Goal: Information Seeking & Learning: Compare options

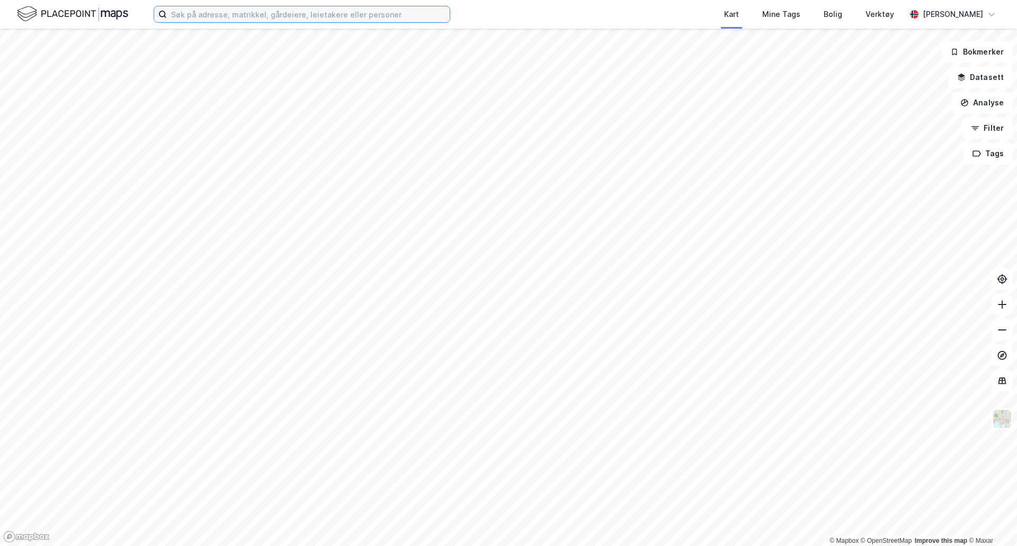
click at [343, 9] on input at bounding box center [308, 14] width 283 height 16
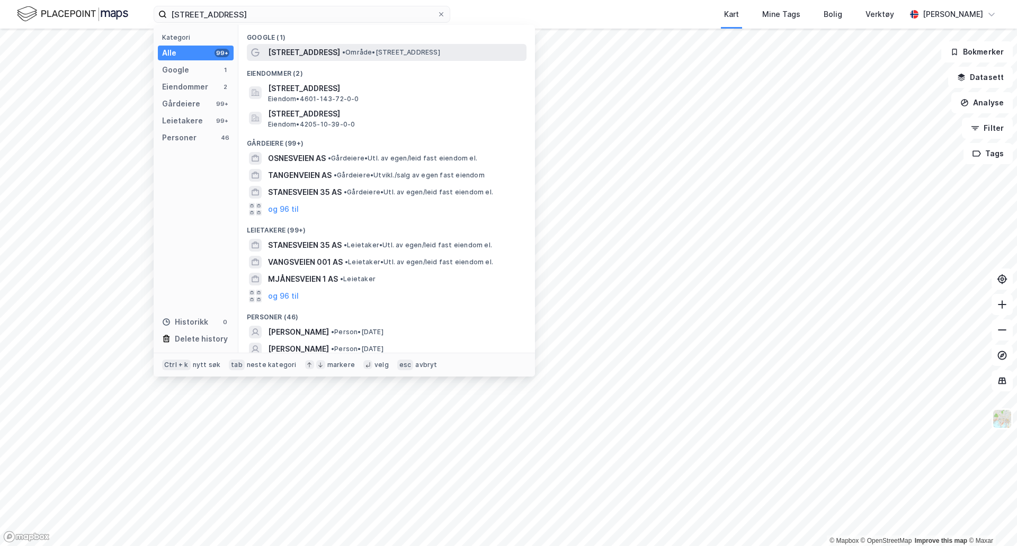
click at [301, 49] on span "[STREET_ADDRESS]" at bounding box center [304, 52] width 72 height 13
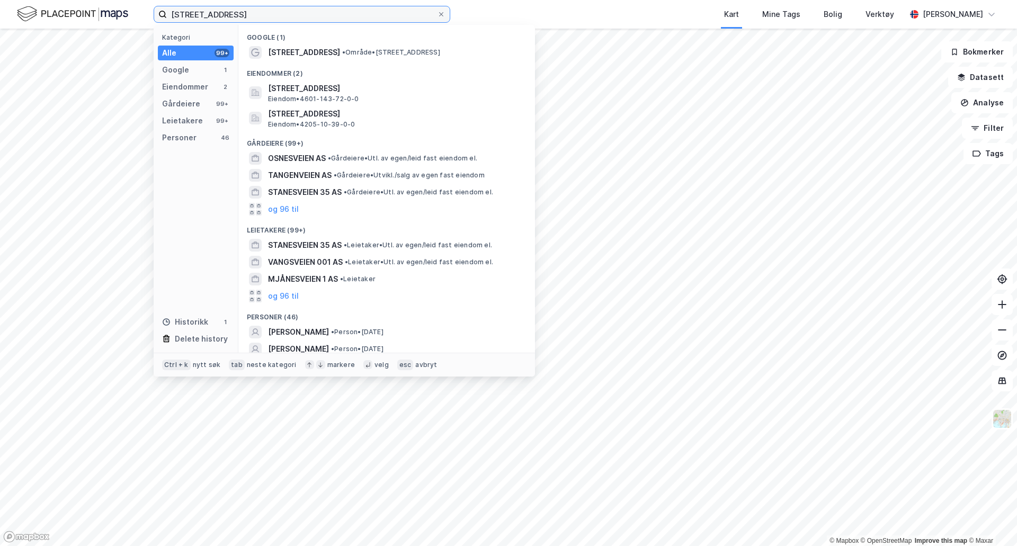
click at [255, 17] on input "[STREET_ADDRESS]" at bounding box center [302, 14] width 270 height 16
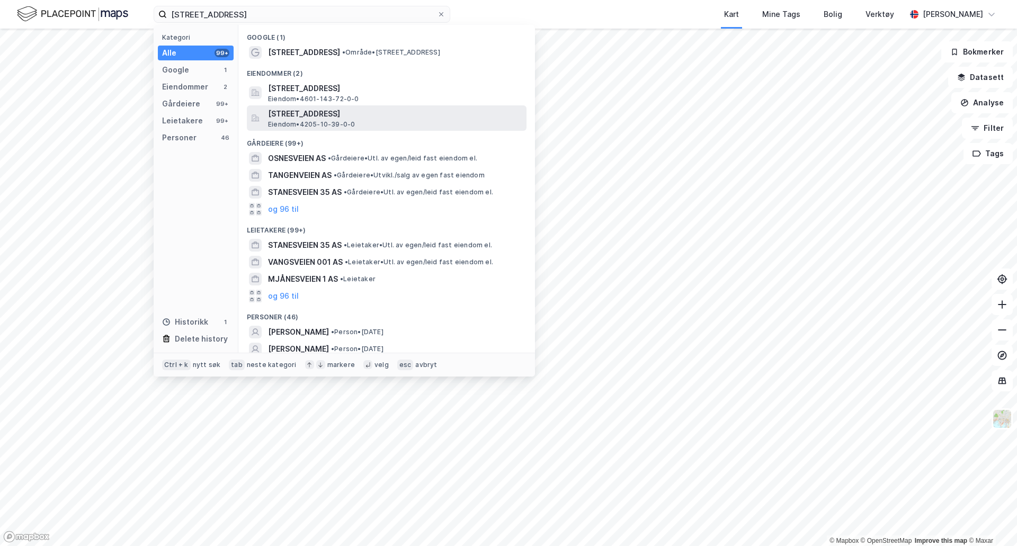
click at [312, 113] on span "[STREET_ADDRESS]" at bounding box center [395, 113] width 254 height 13
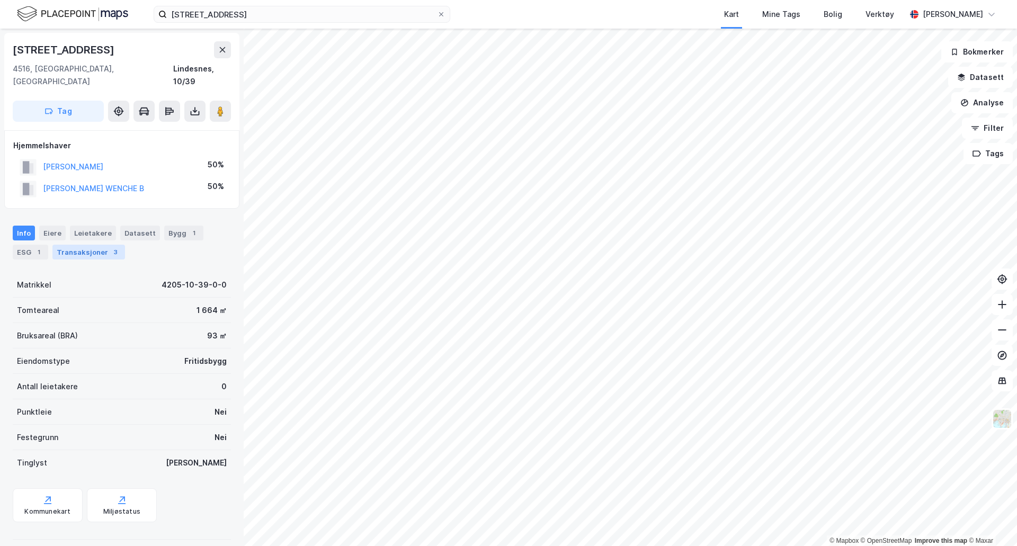
click at [72, 245] on div "Transaksjoner 3" at bounding box center [88, 252] width 73 height 15
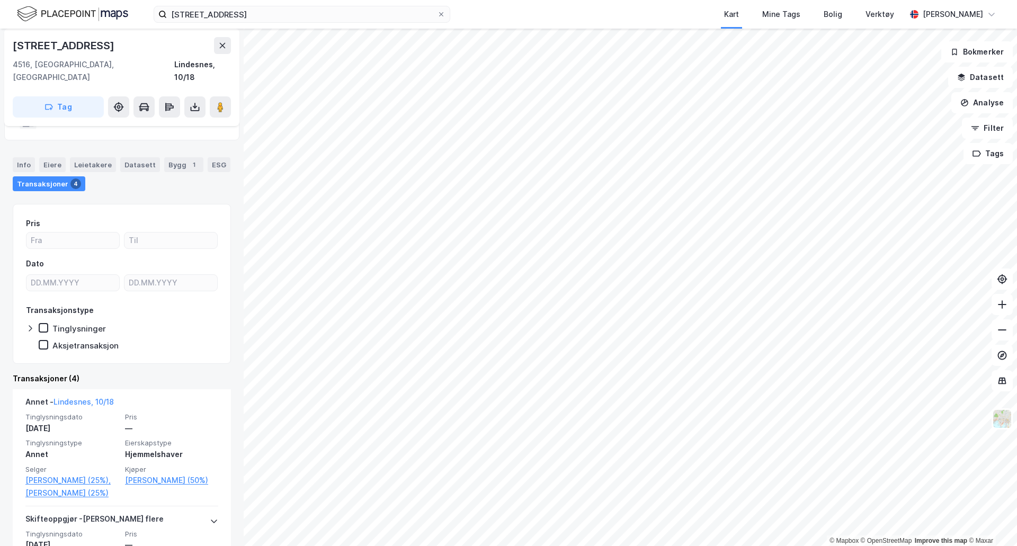
scroll to position [53, 0]
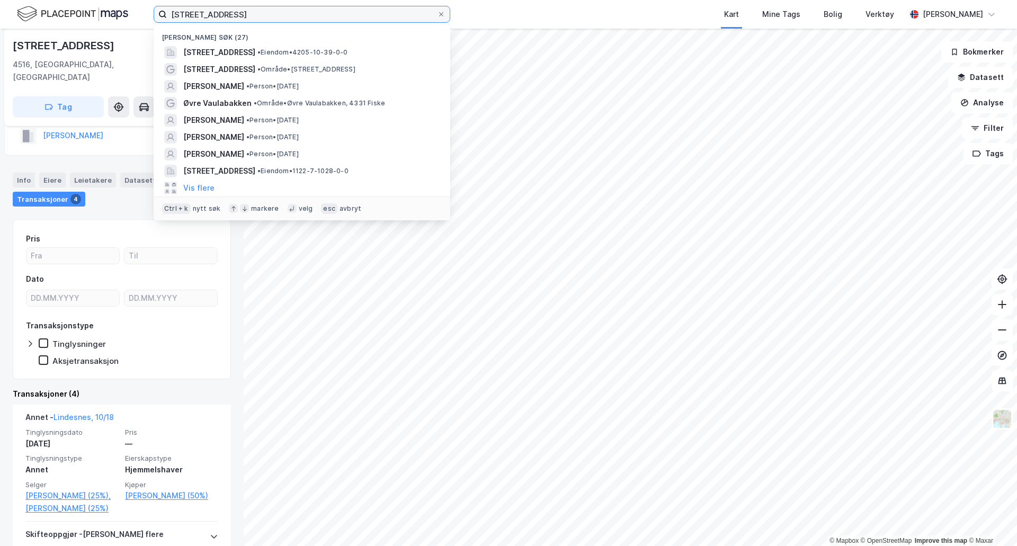
drag, startPoint x: 243, startPoint y: 12, endPoint x: 8, endPoint y: 5, distance: 234.7
click at [11, 5] on div "Tånesveien 42 Nylige søk (27) [STREET_ADDRESS] • Eiendom • 4205-10-39-0-0 Tånes…" at bounding box center [508, 14] width 1017 height 29
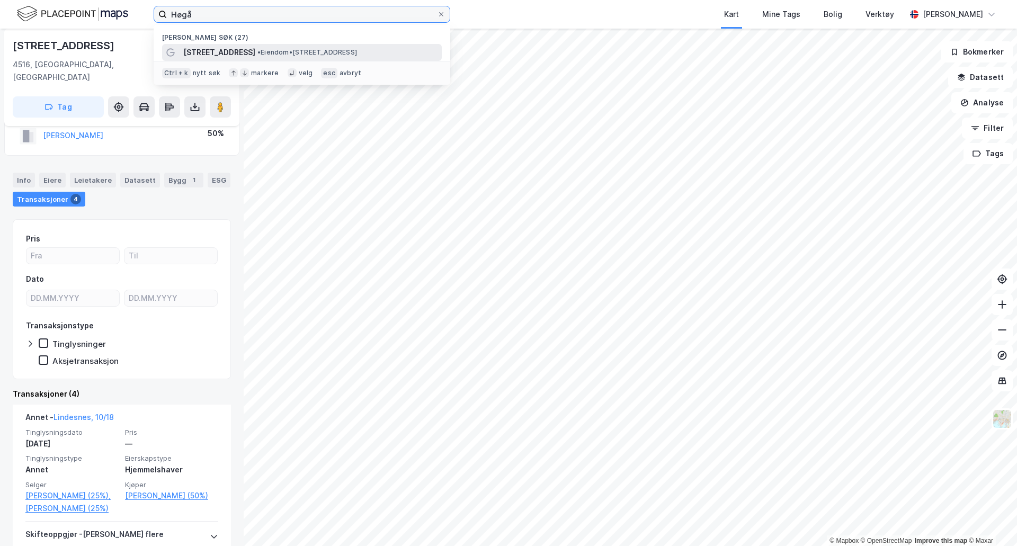
type input "Høgå"
click at [192, 51] on span "[STREET_ADDRESS]" at bounding box center [219, 52] width 72 height 13
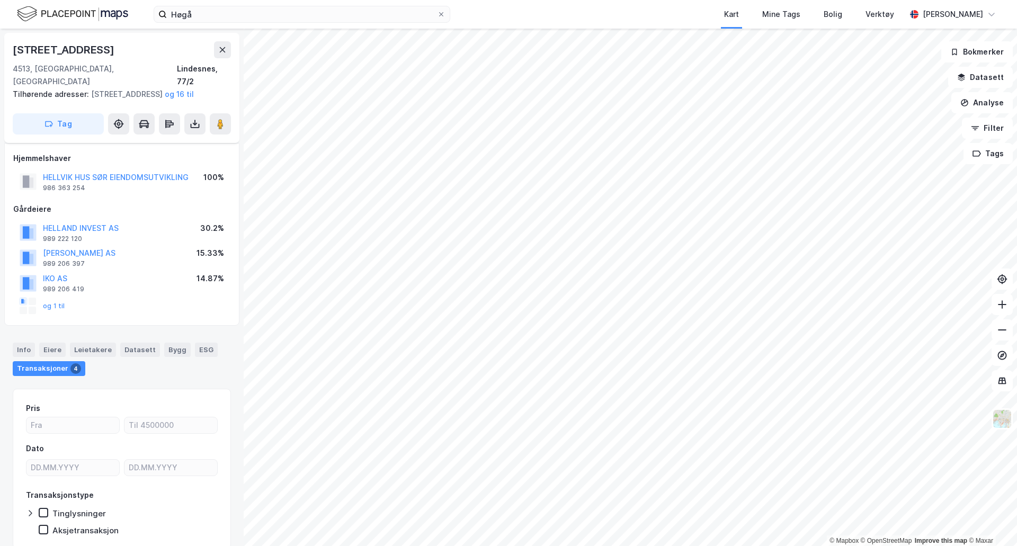
scroll to position [41, 0]
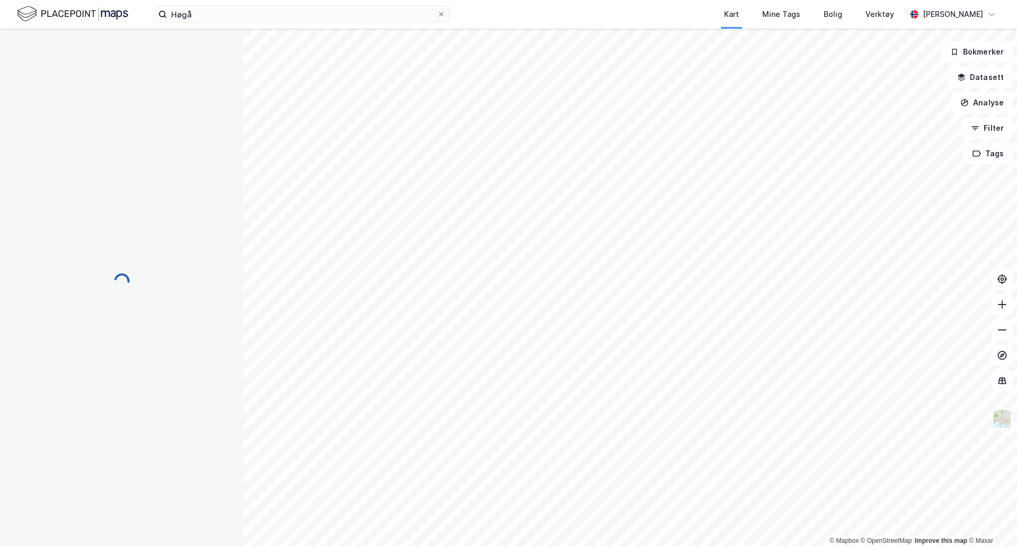
scroll to position [41, 0]
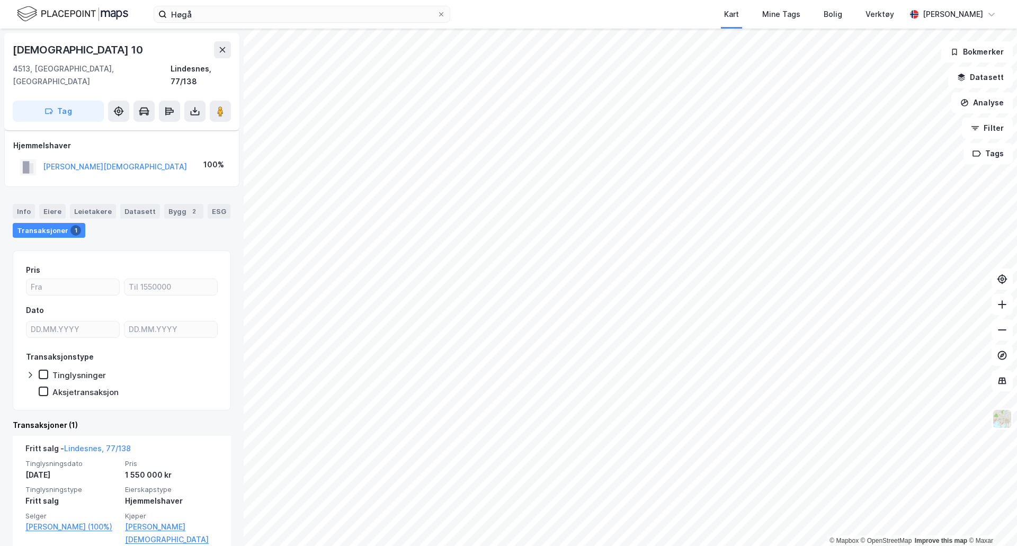
scroll to position [6, 0]
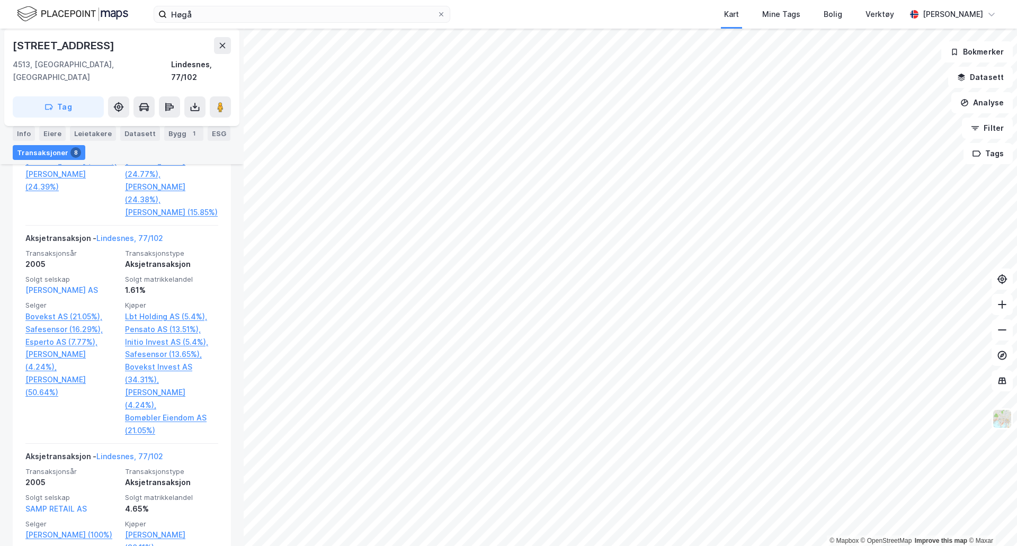
scroll to position [643, 0]
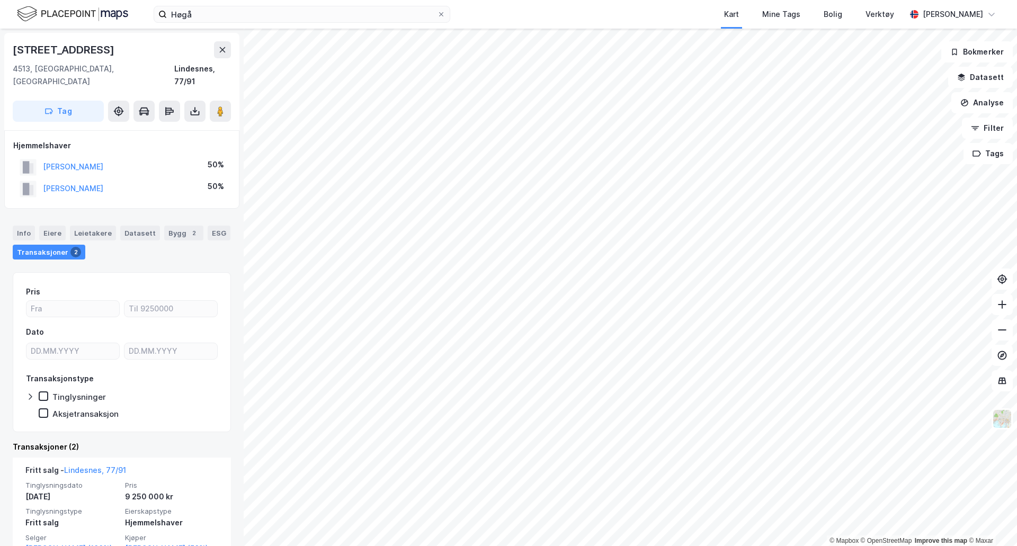
click at [64, 245] on div "Transaksjoner 2" at bounding box center [49, 252] width 73 height 15
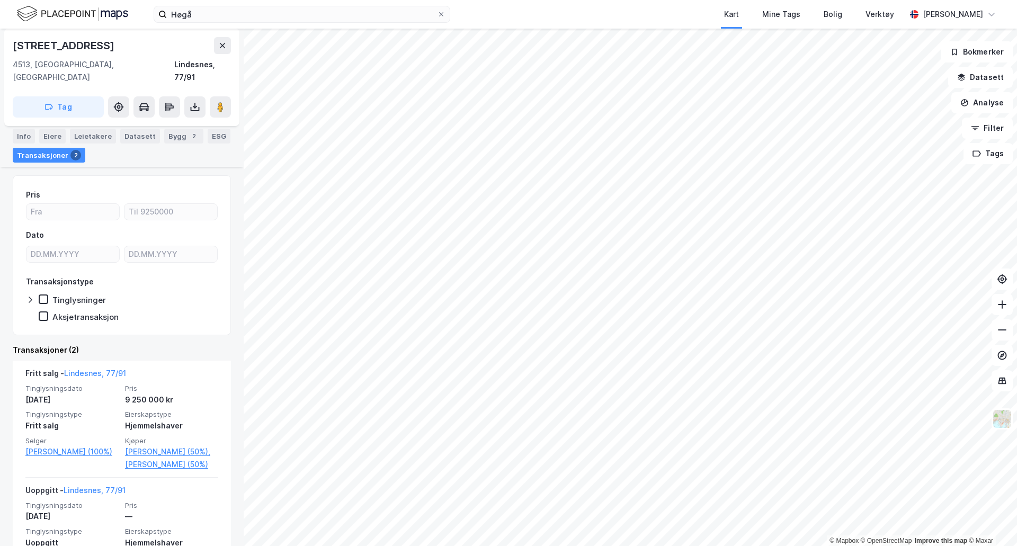
scroll to position [132, 0]
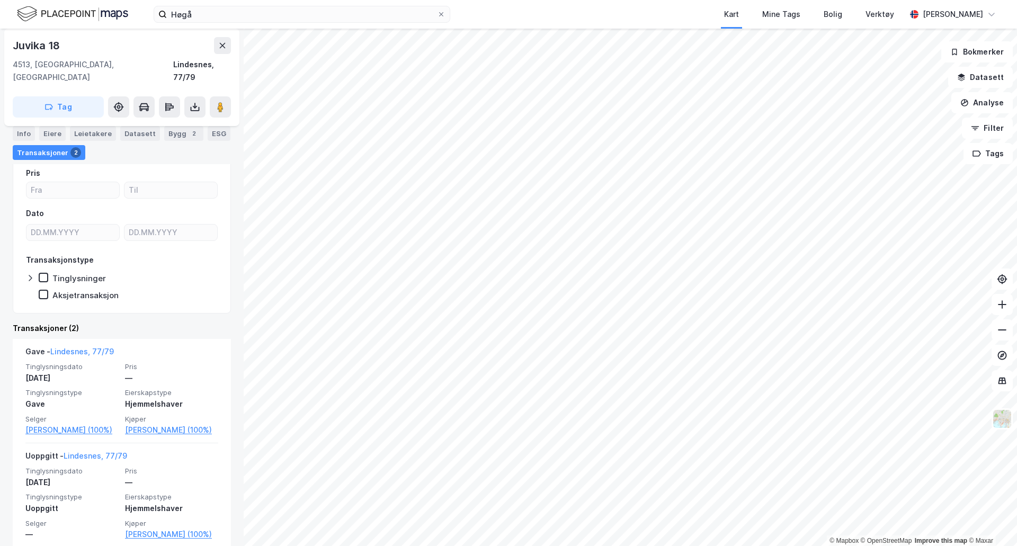
scroll to position [98, 0]
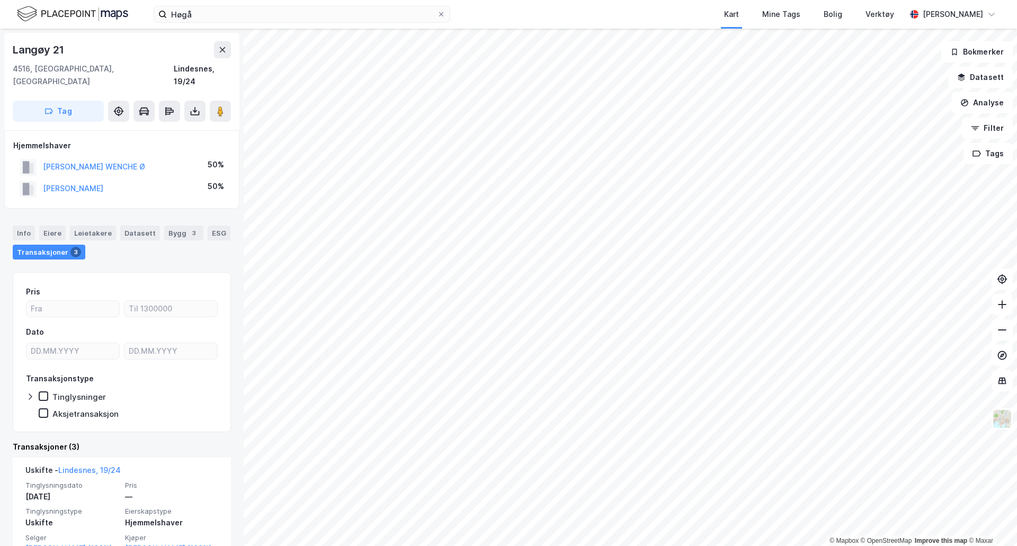
click at [12, 213] on div "Info [PERSON_NAME] Datasett Bygg 3 ESG Transaksjoner 3" at bounding box center [122, 238] width 244 height 51
click at [13, 226] on div "Info" at bounding box center [24, 233] width 22 height 15
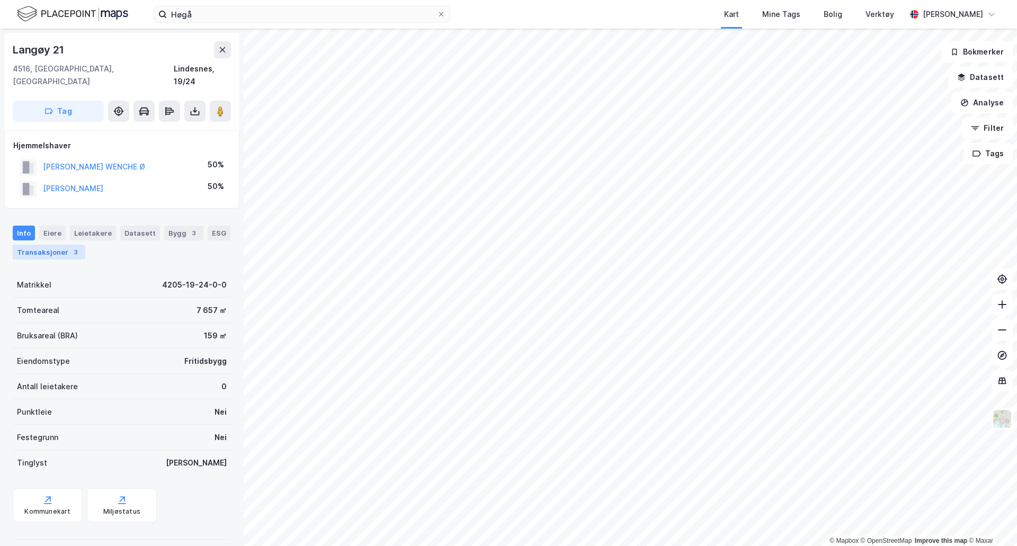
click at [48, 245] on div "Transaksjoner 3" at bounding box center [49, 252] width 73 height 15
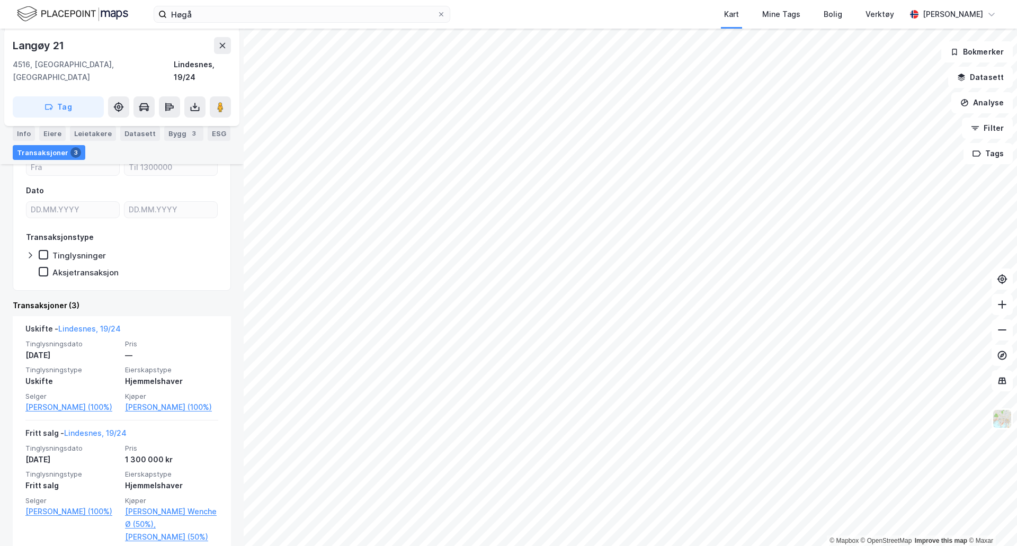
scroll to position [159, 0]
